Goal: Obtain resource: Download file/media

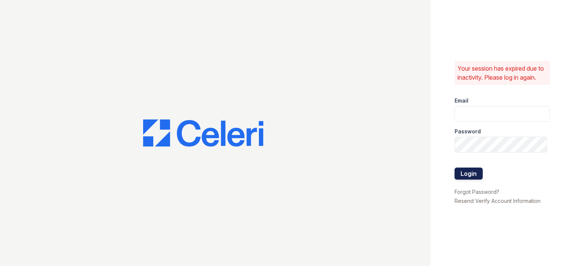
type input "hmoore@trinity-pm.com"
click at [468, 180] on button "Login" at bounding box center [468, 173] width 28 height 12
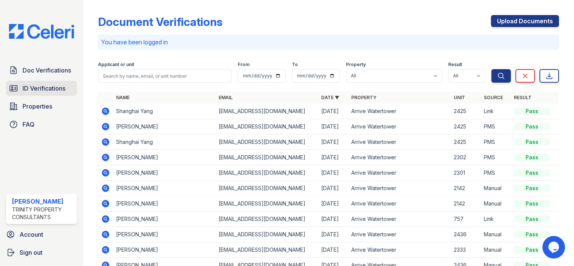
click at [33, 89] on span "ID Verifications" at bounding box center [44, 88] width 43 height 9
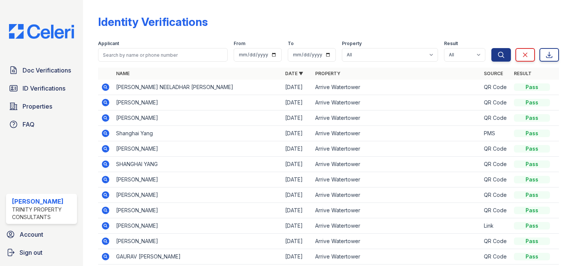
click at [106, 87] on icon at bounding box center [105, 87] width 2 height 2
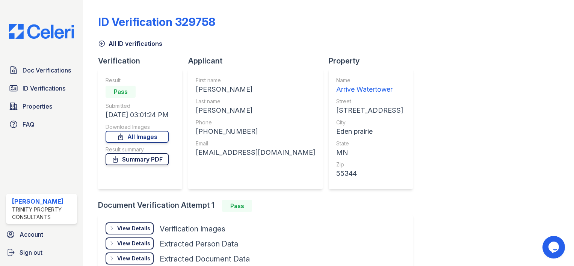
click at [143, 158] on link "Summary PDF" at bounding box center [137, 159] width 63 height 12
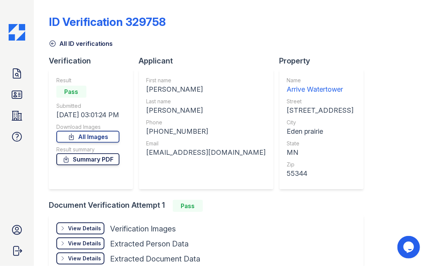
click at [95, 163] on link "Summary PDF" at bounding box center [87, 159] width 63 height 12
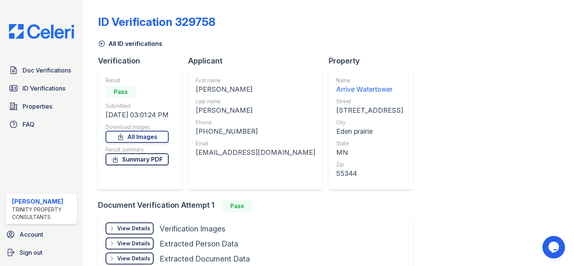
click at [131, 161] on link "Summary PDF" at bounding box center [137, 159] width 63 height 12
